Goal: Contribute content: Contribute content

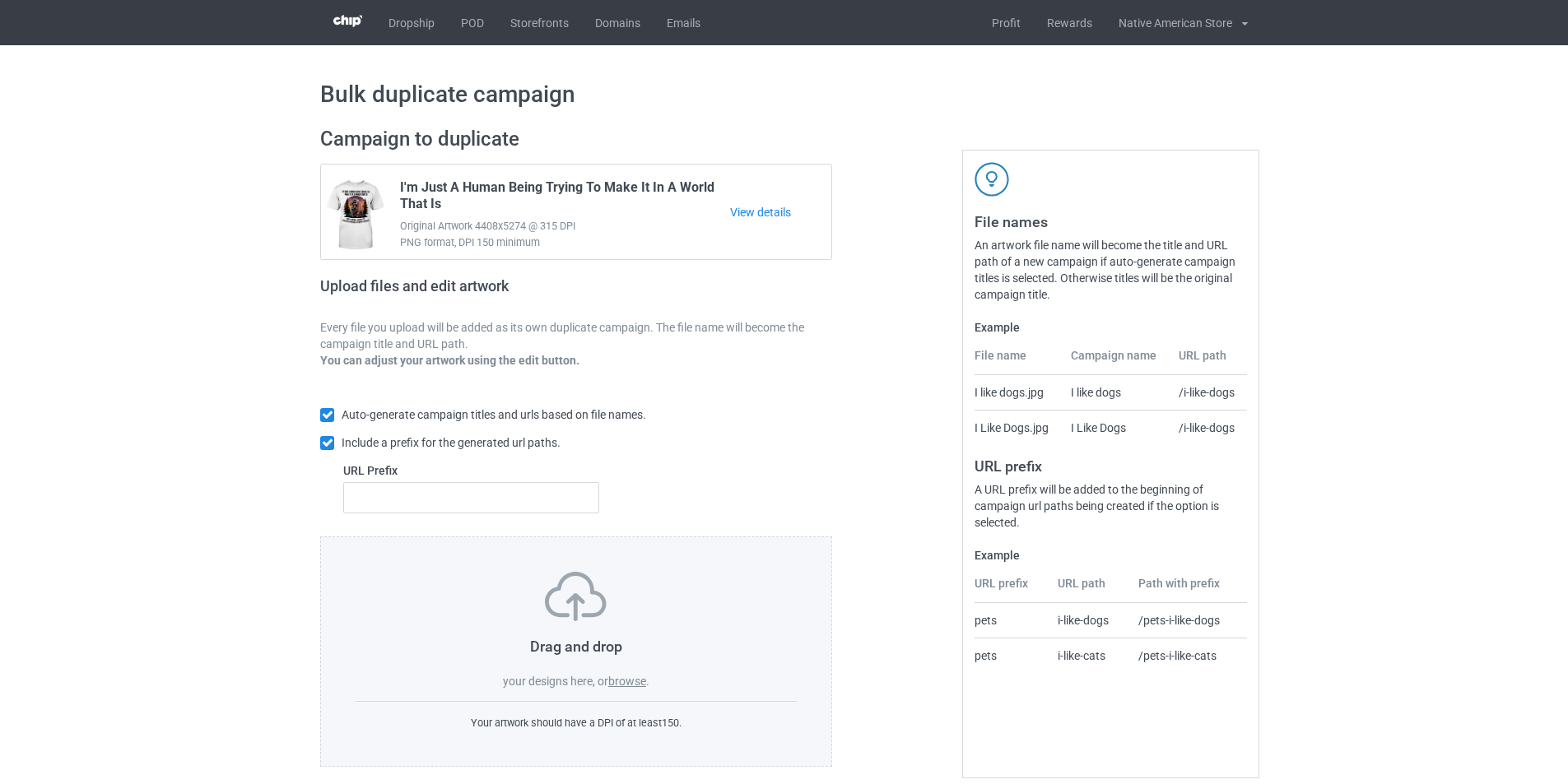
scroll to position [19, 0]
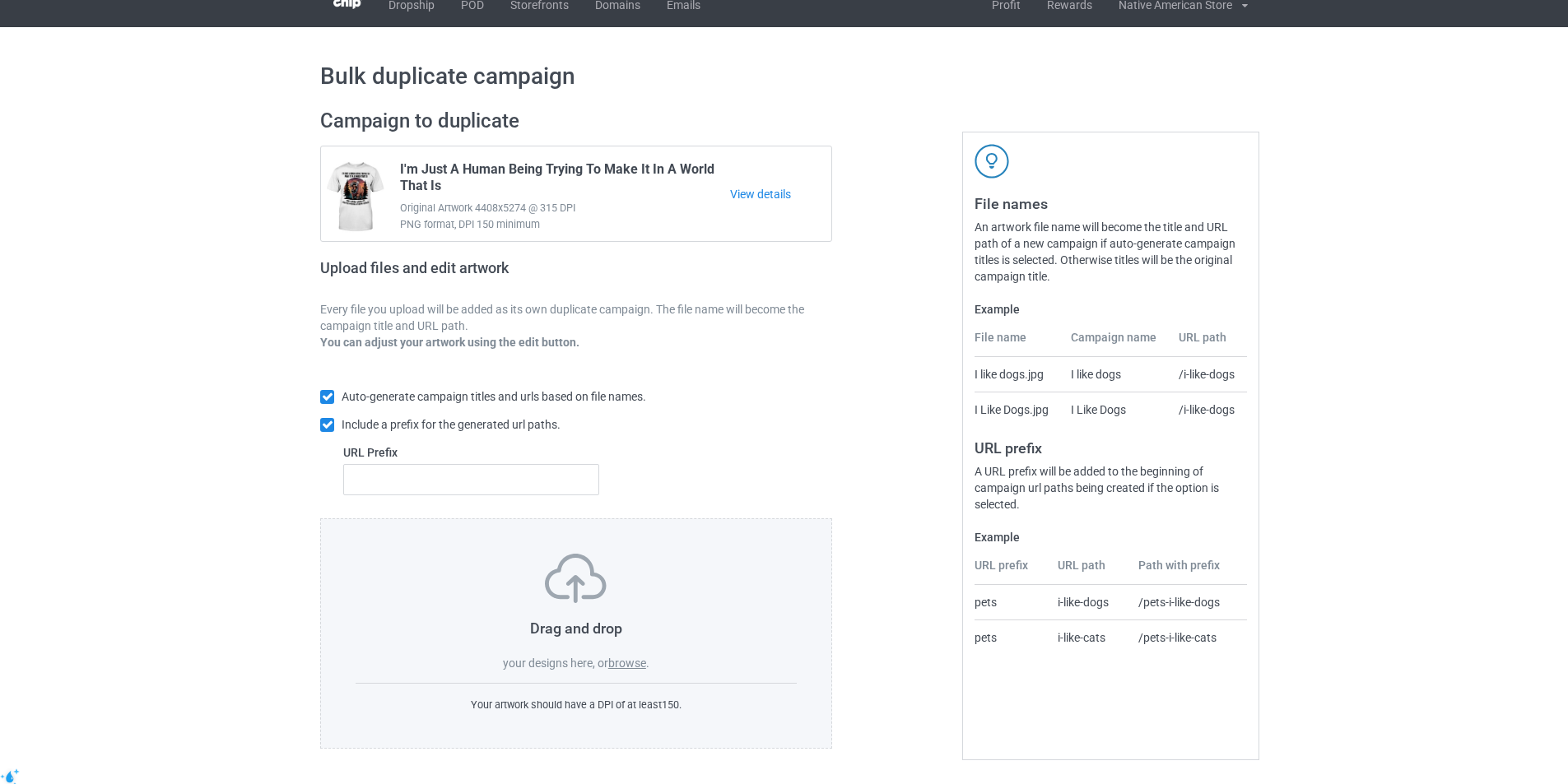
click at [627, 661] on label "browse" at bounding box center [627, 663] width 38 height 13
click at [0, 0] on input "browse" at bounding box center [0, 0] width 0 height 0
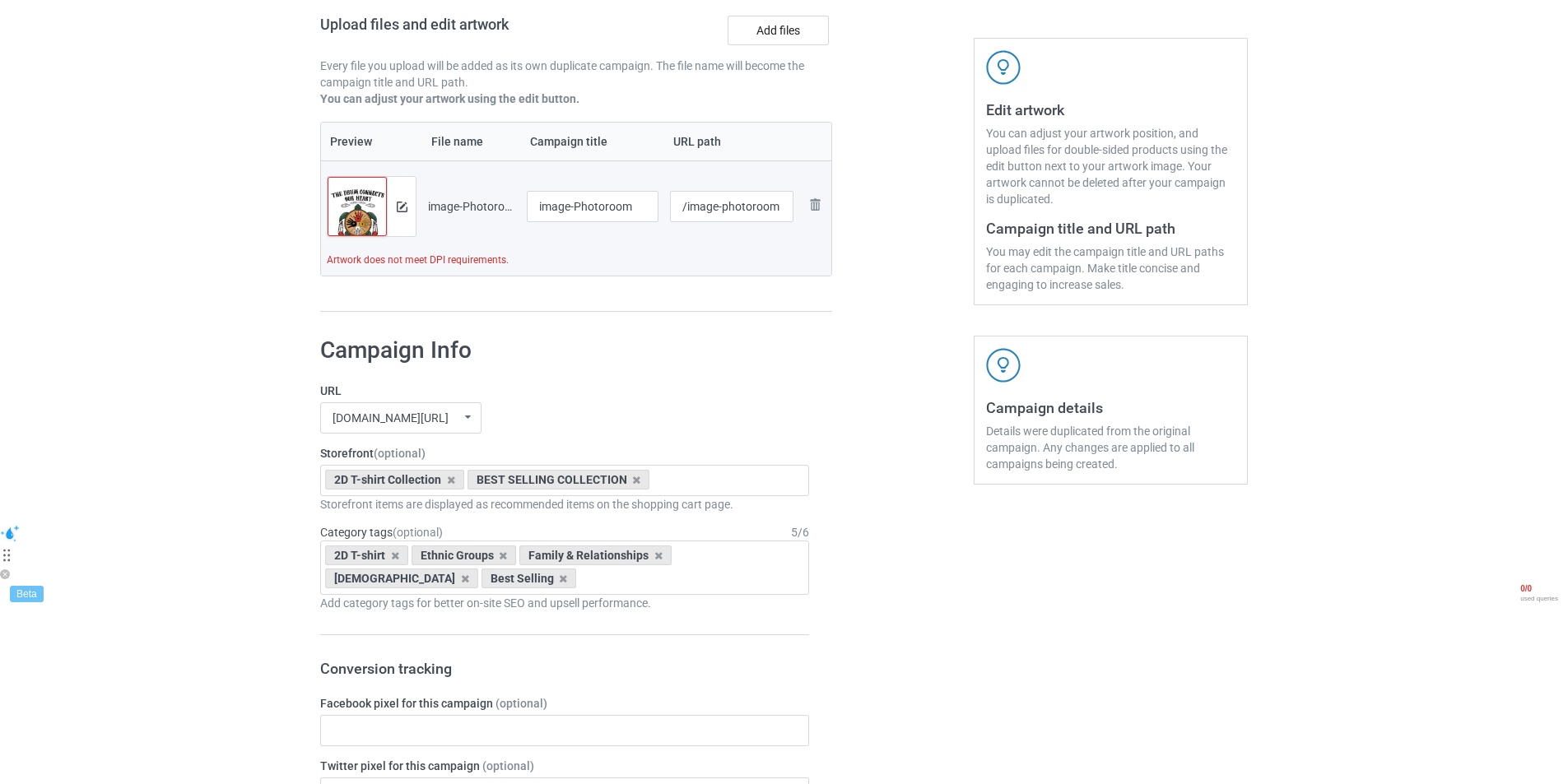
scroll to position [0, 0]
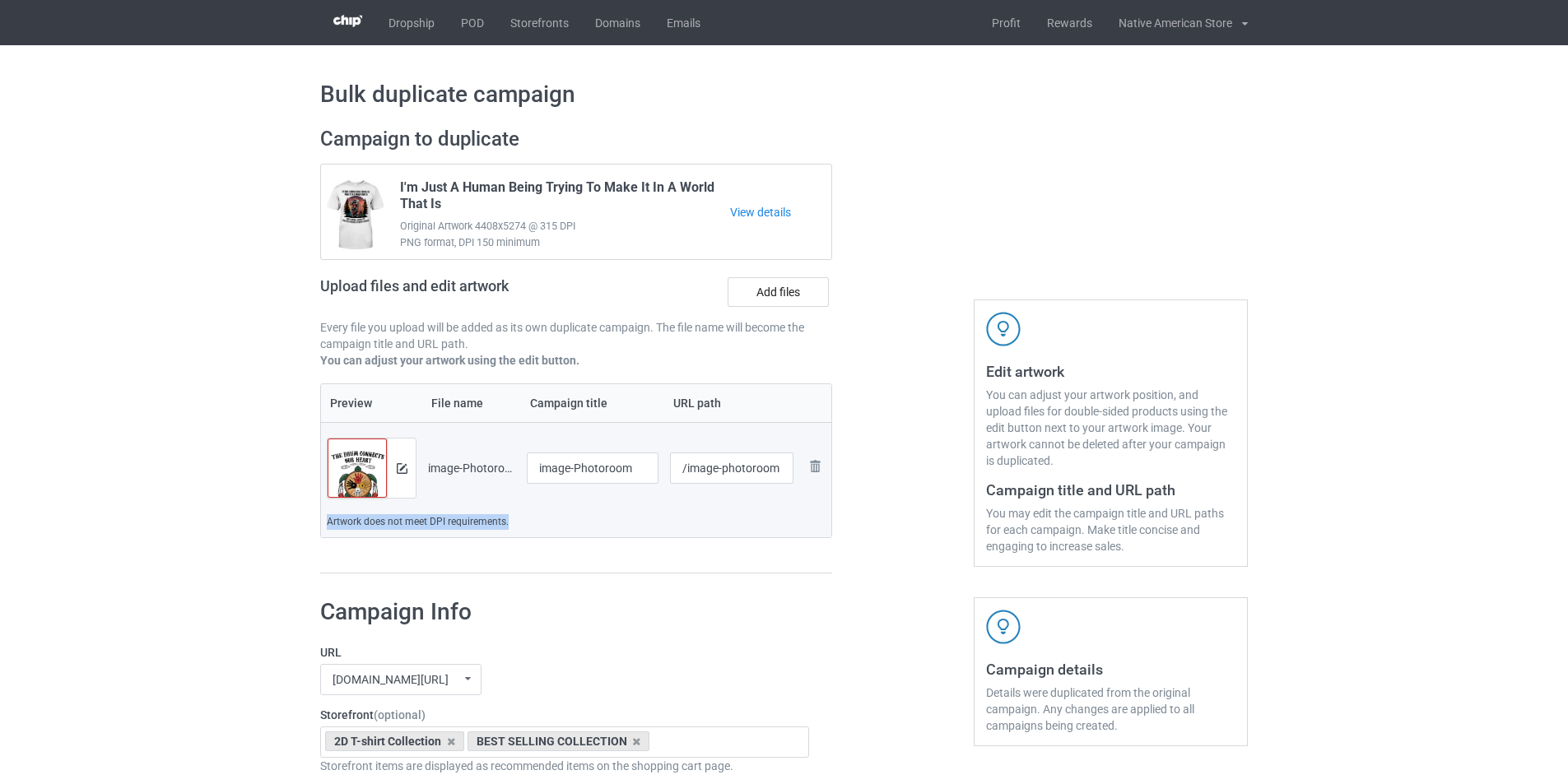
drag, startPoint x: 327, startPoint y: 518, endPoint x: 507, endPoint y: 524, distance: 180.1
click at [507, 524] on td "Artwork does not meet DPI requirements." at bounding box center [576, 526] width 511 height 23
click at [584, 475] on input "image-Photoroom" at bounding box center [592, 469] width 132 height 31
click at [636, 467] on input "image-Photoroom" at bounding box center [592, 469] width 132 height 31
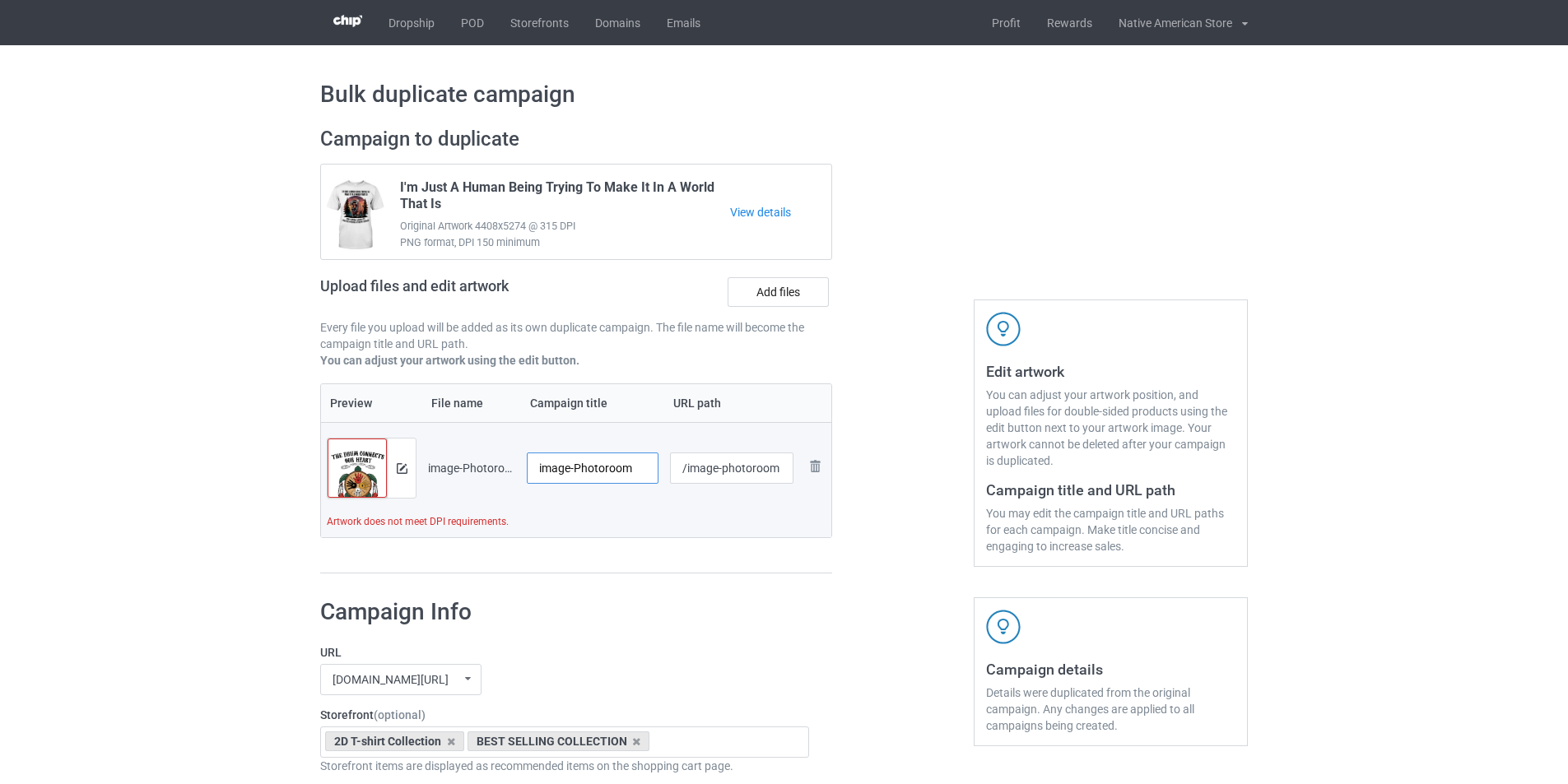
click at [636, 467] on input "image-Photoroom" at bounding box center [592, 469] width 132 height 31
paste input "THE DRUM CONNECTS OUR HEART"
type input "THE DRUM CONNECTS OUR HEART"
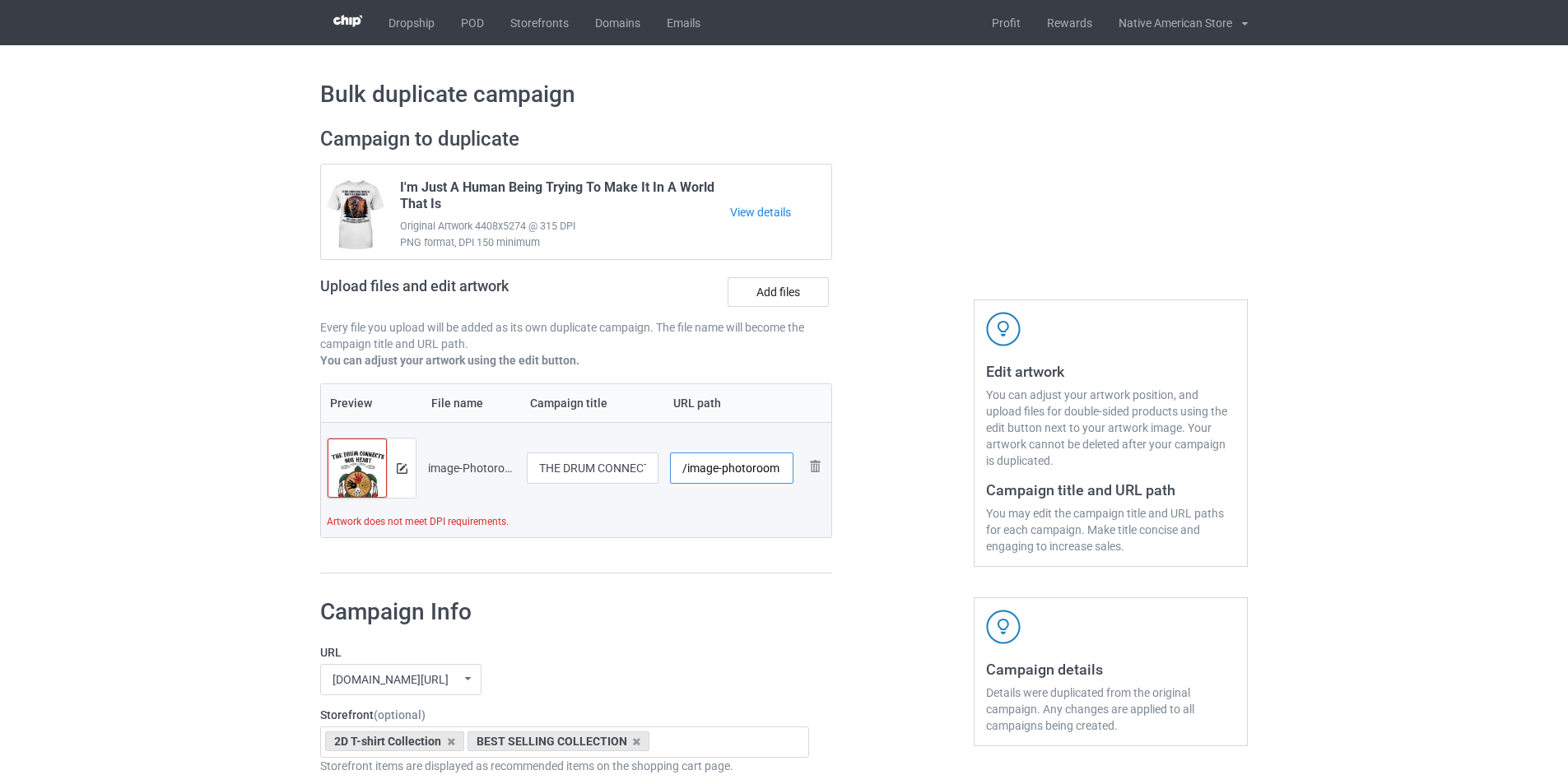
drag, startPoint x: 686, startPoint y: 475, endPoint x: 782, endPoint y: 469, distance: 96.2
click at [782, 469] on input "/image-photoroom" at bounding box center [731, 469] width 124 height 31
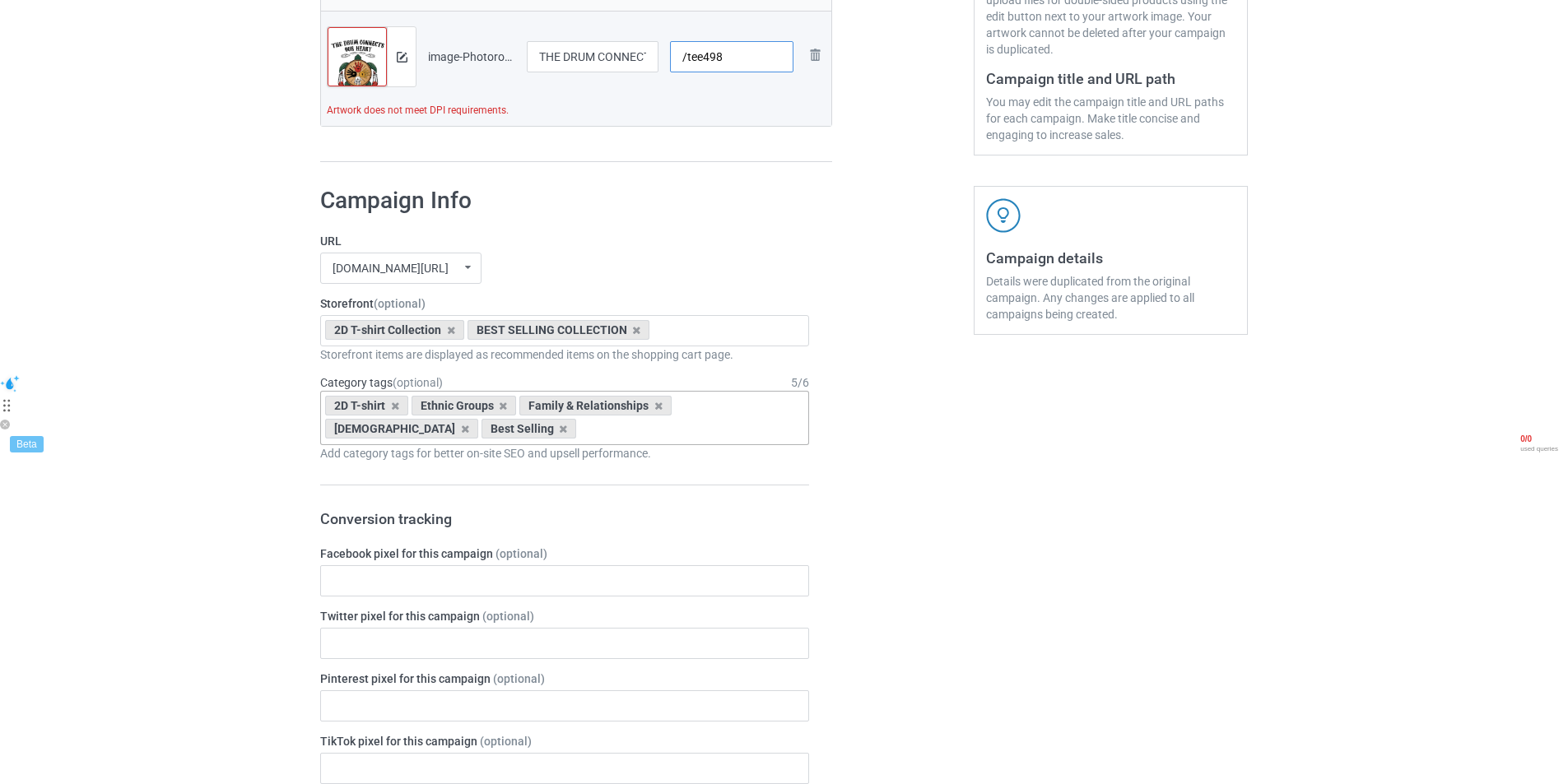
scroll to position [82, 0]
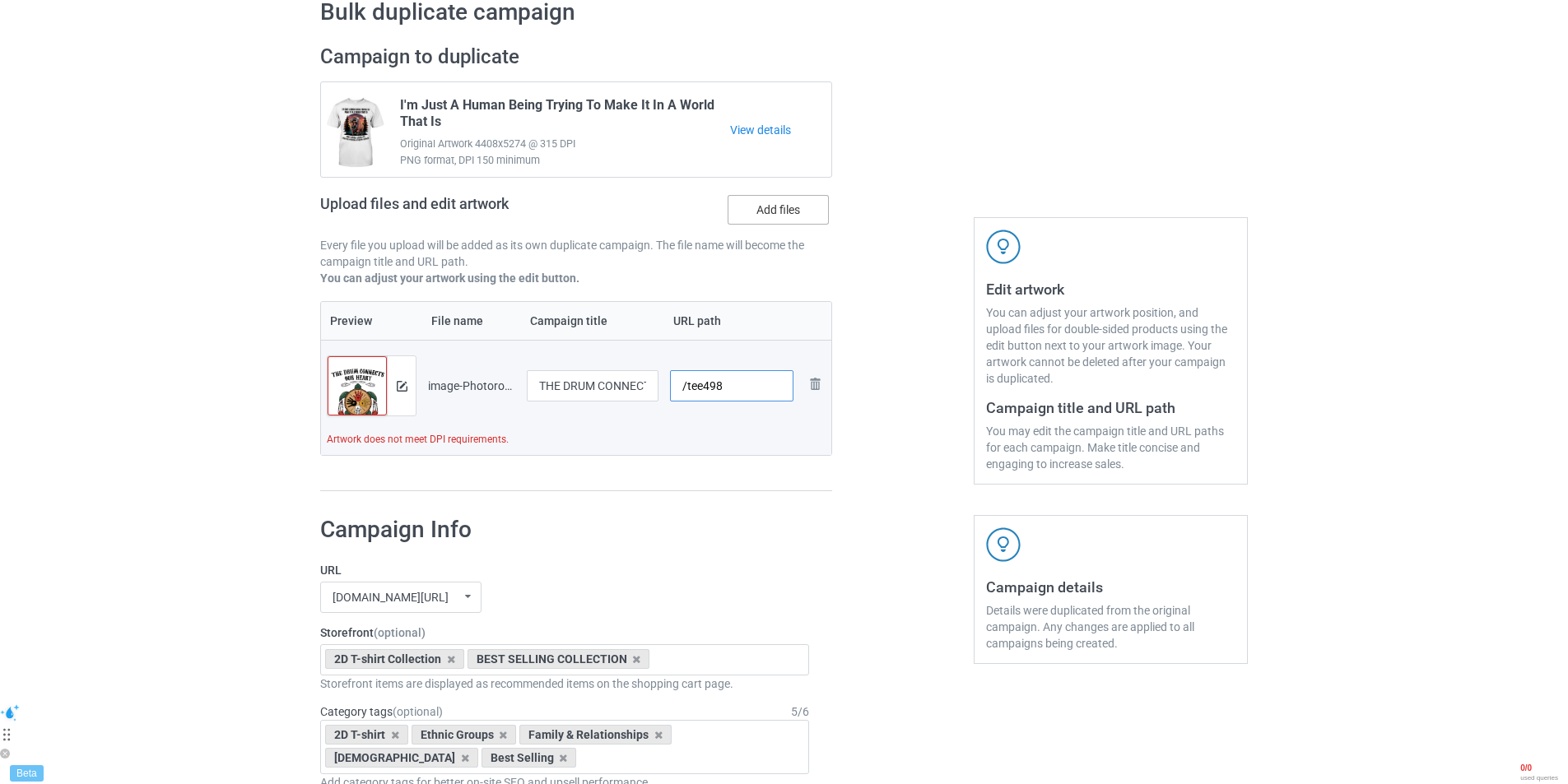
type input "/tee498"
click at [770, 219] on label "Add files" at bounding box center [778, 210] width 102 height 29
click at [0, 0] on input "Add files" at bounding box center [0, 0] width 0 height 0
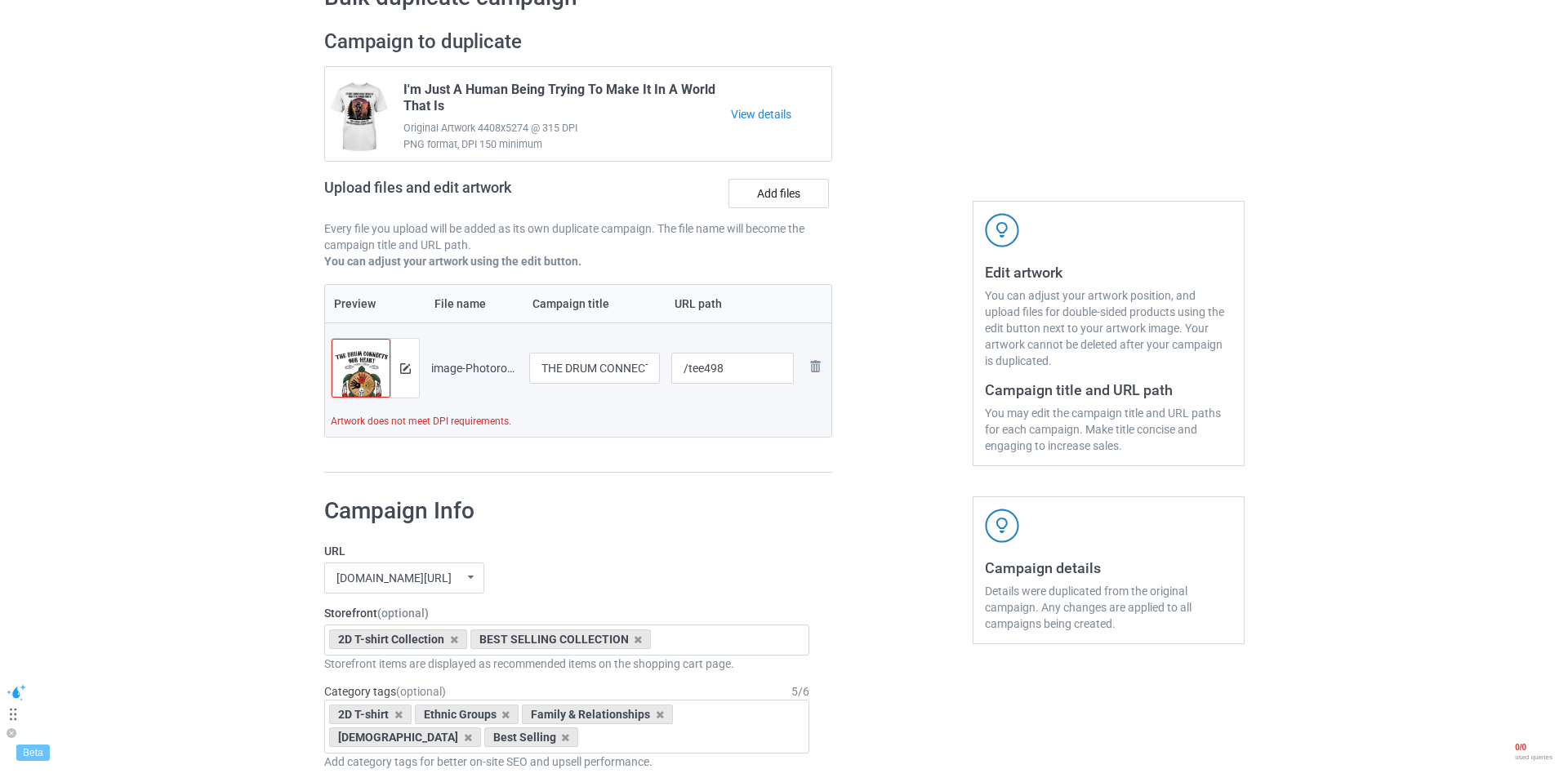
scroll to position [0, 0]
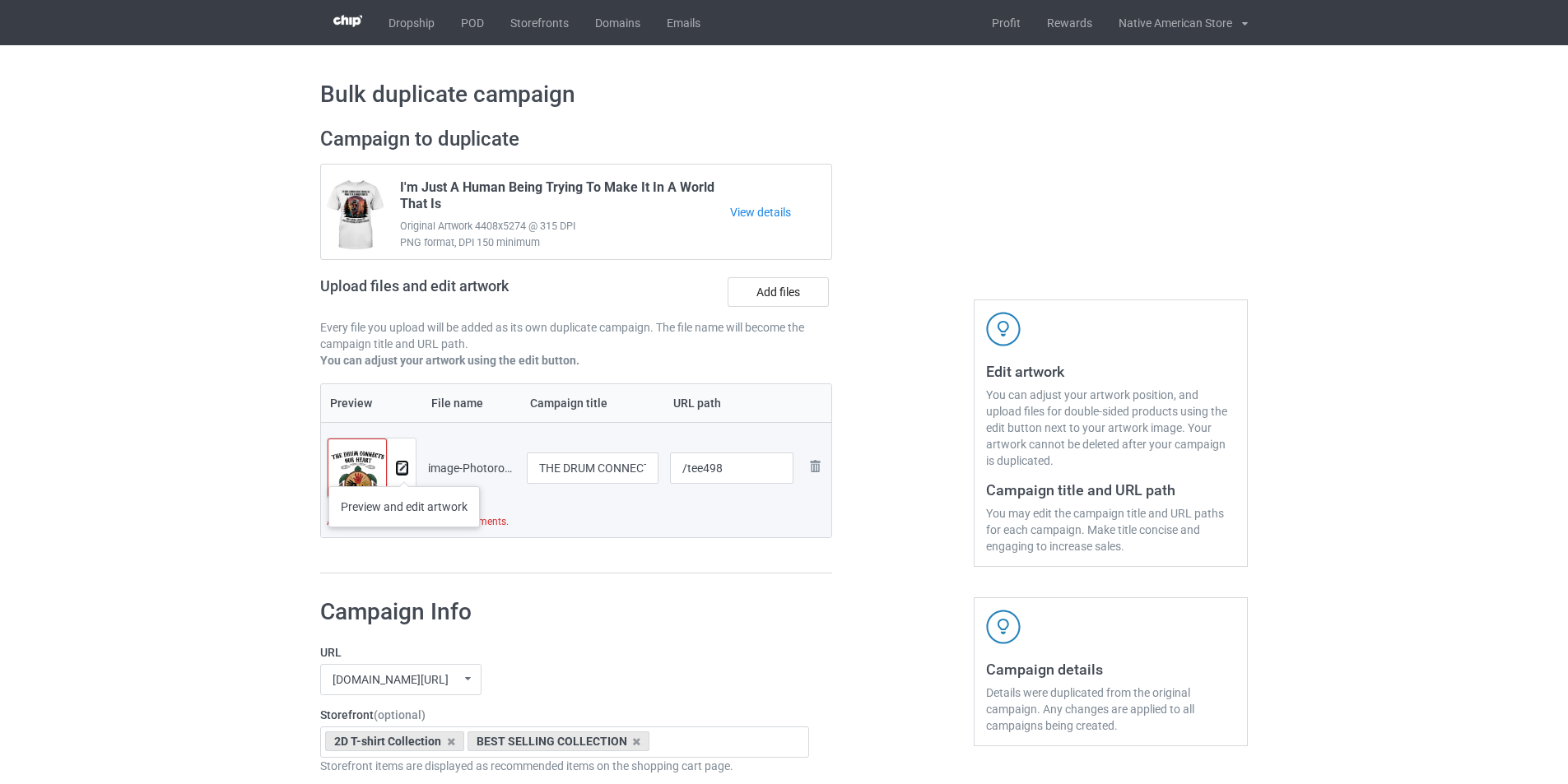
click at [405, 470] on img at bounding box center [401, 469] width 11 height 11
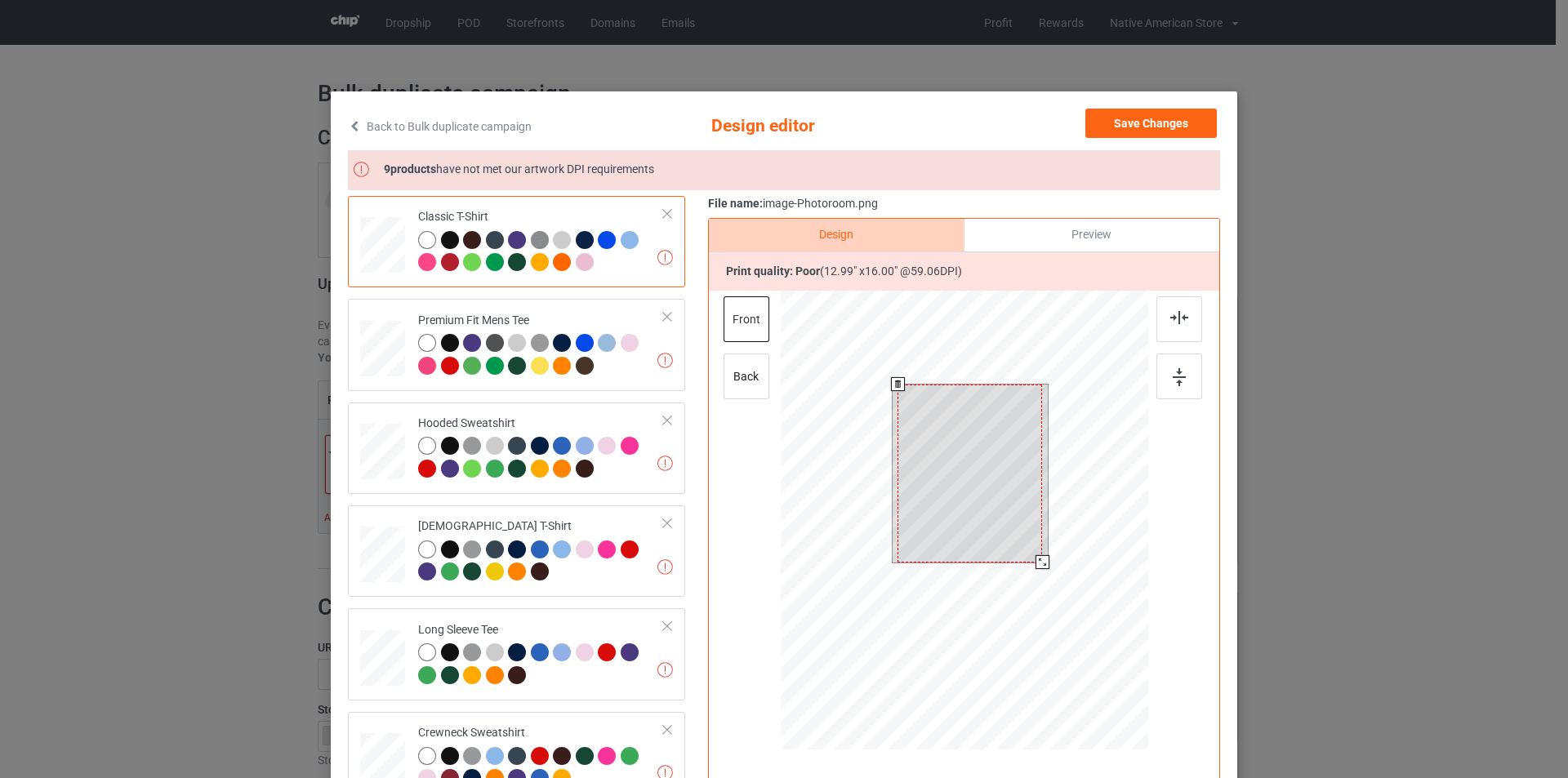
click at [947, 538] on div at bounding box center [969, 474] width 144 height 178
click at [1046, 569] on div at bounding box center [964, 522] width 367 height 464
click at [1050, 582] on div at bounding box center [964, 522] width 367 height 464
drag, startPoint x: 377, startPoint y: 168, endPoint x: 674, endPoint y: 178, distance: 297.2
click at [674, 178] on div "9 products have not met our artwork DPI requirements" at bounding box center [784, 170] width 872 height 40
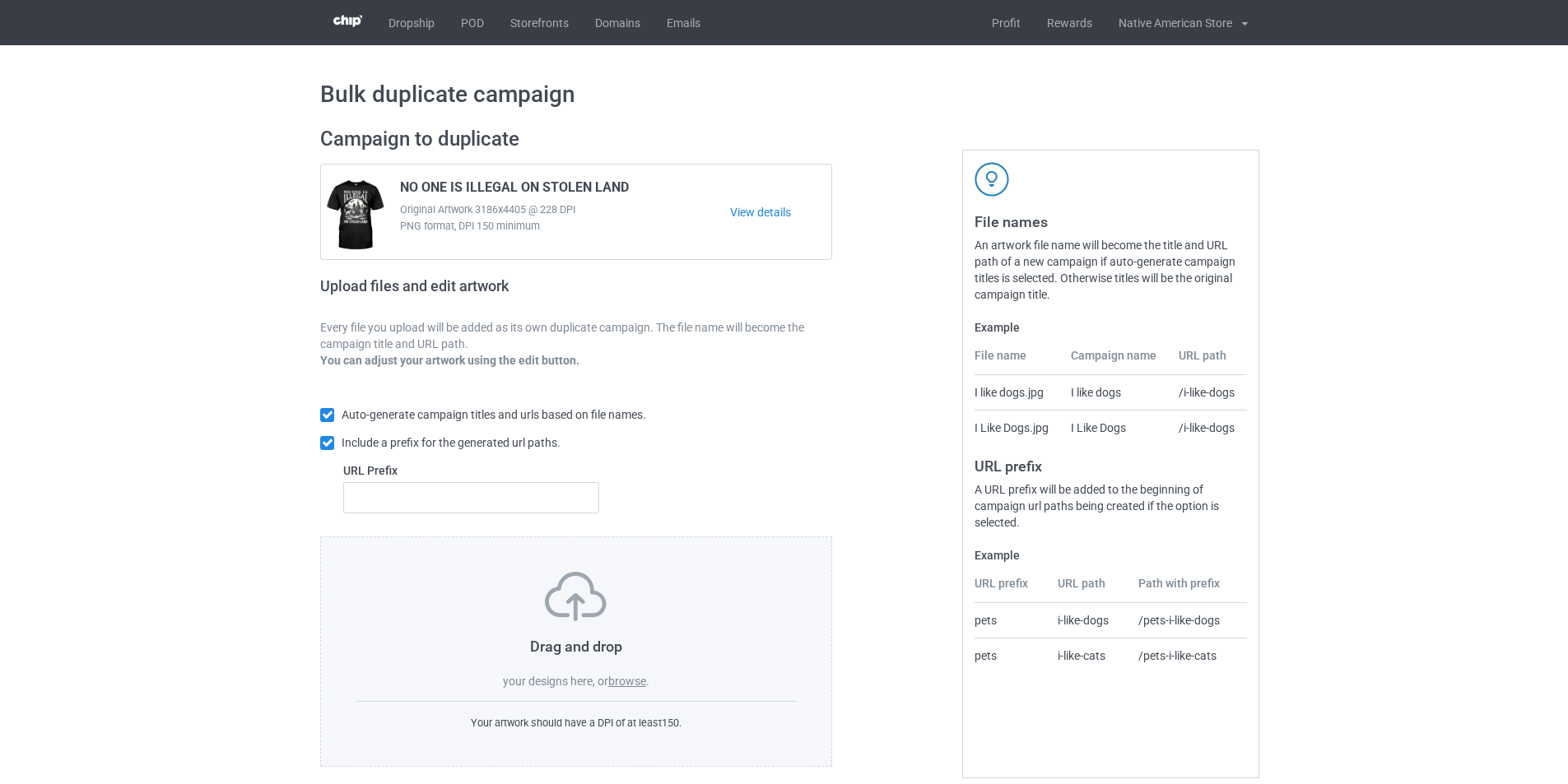
scroll to position [19, 0]
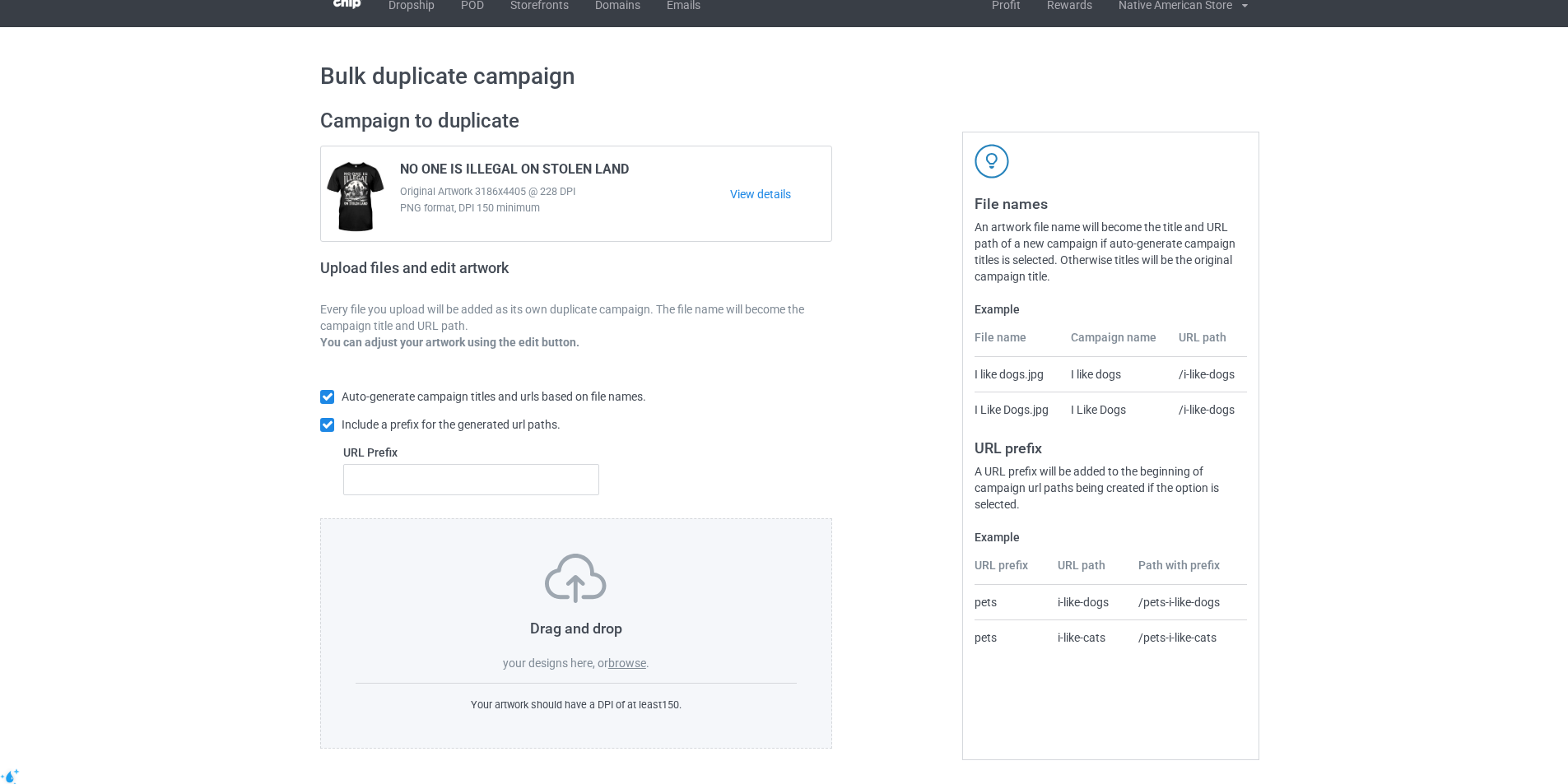
click at [633, 665] on label "browse" at bounding box center [627, 663] width 38 height 13
click at [0, 0] on input "browse" at bounding box center [0, 0] width 0 height 0
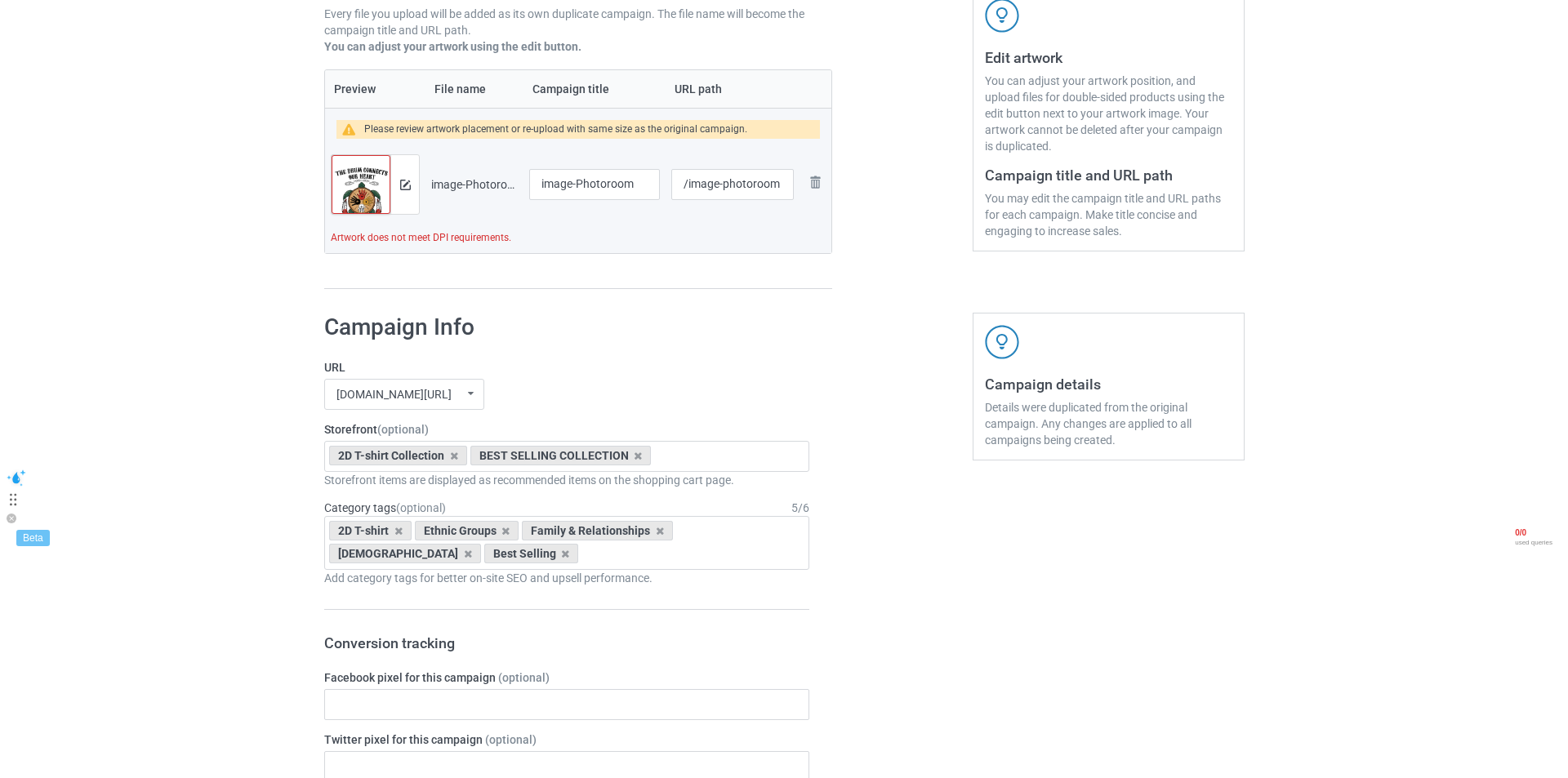
scroll to position [0, 0]
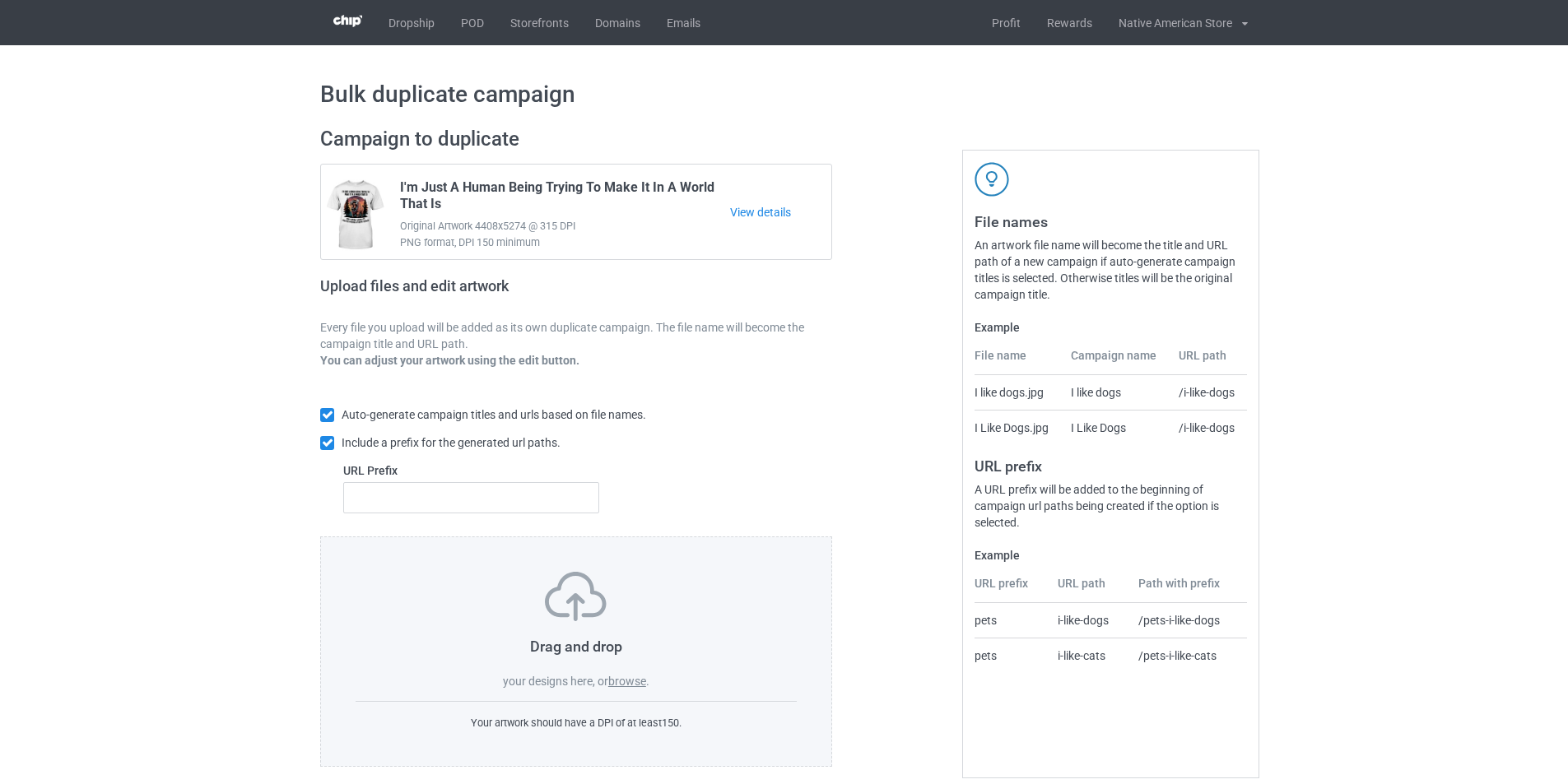
scroll to position [19, 0]
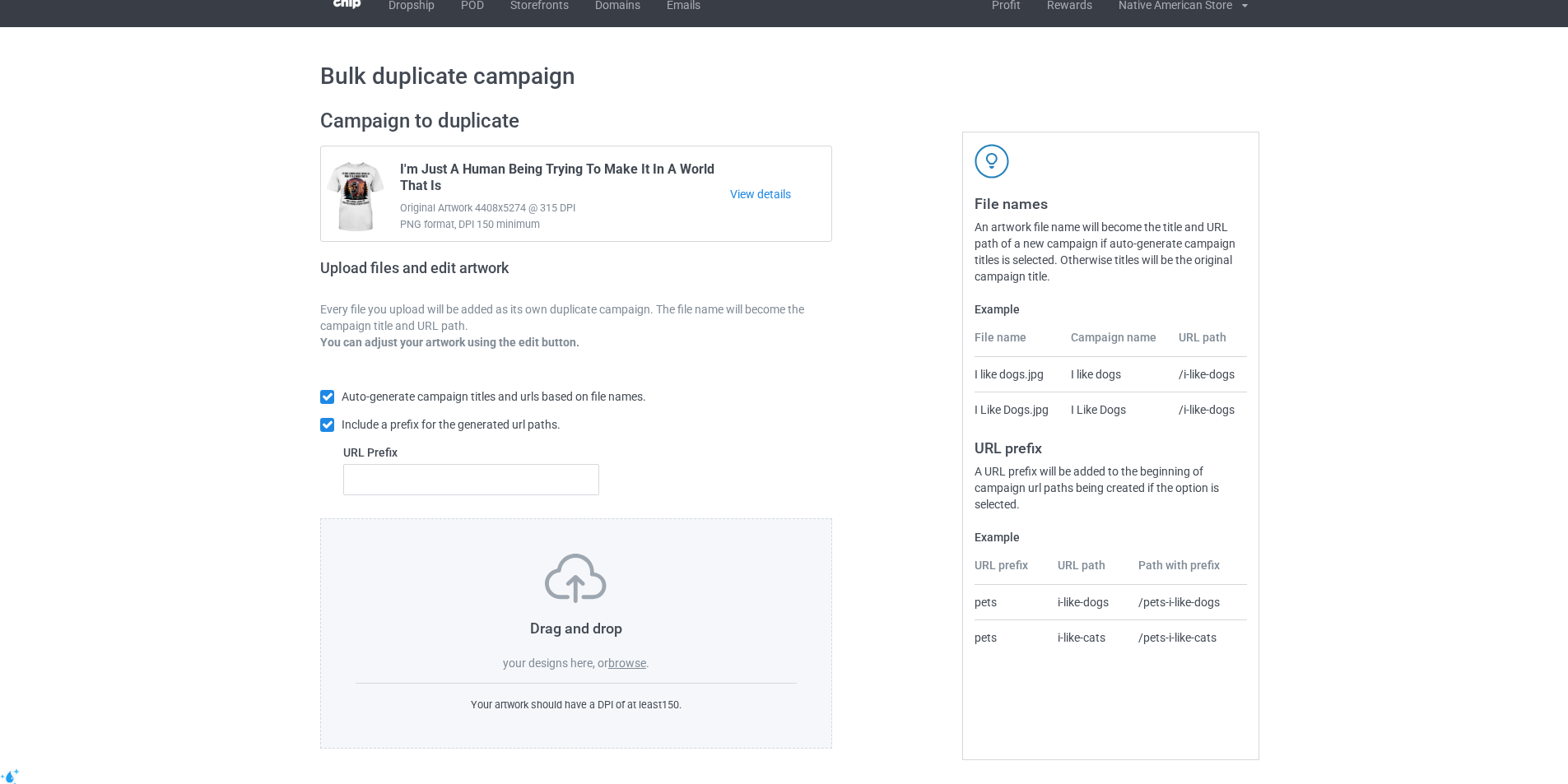
click at [636, 659] on label "browse" at bounding box center [627, 663] width 38 height 13
click at [0, 0] on input "browse" at bounding box center [0, 0] width 0 height 0
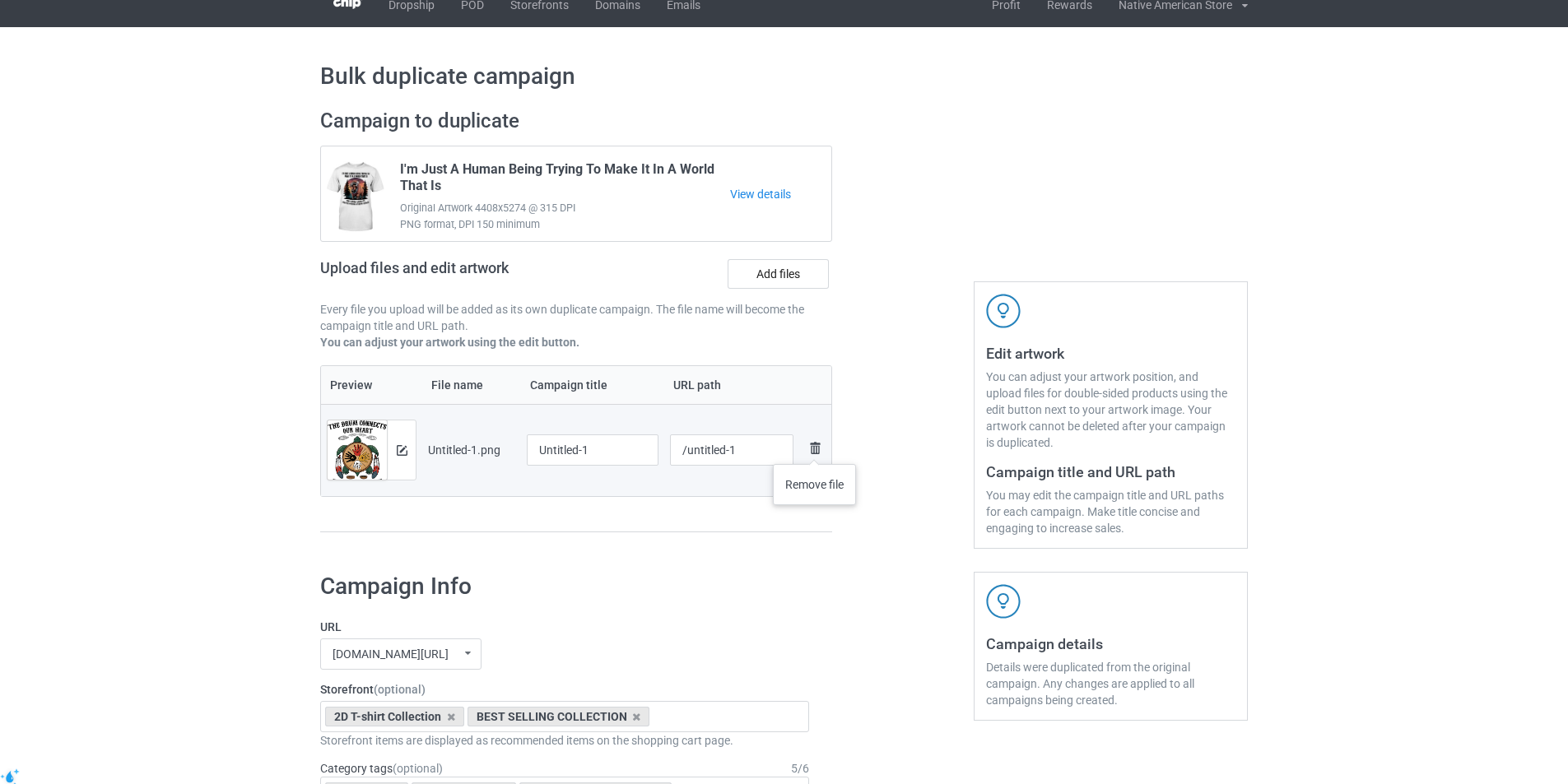
click at [814, 448] on link at bounding box center [814, 450] width 20 height 23
